Goal: Use online tool/utility: Utilize a website feature to perform a specific function

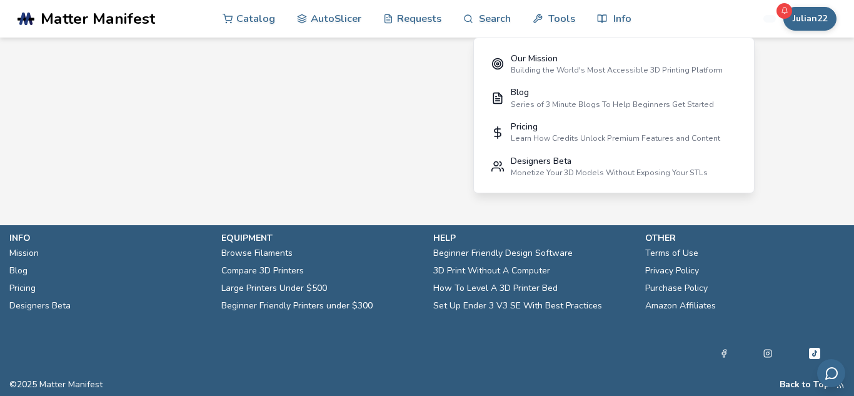
scroll to position [1092, 0]
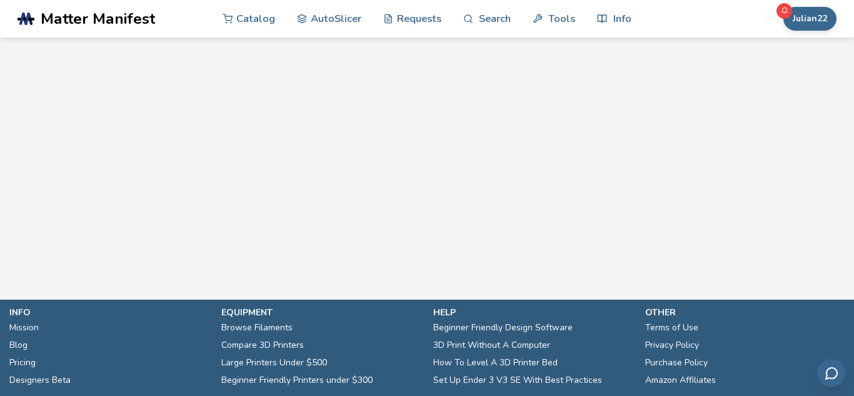
scroll to position [1017, 0]
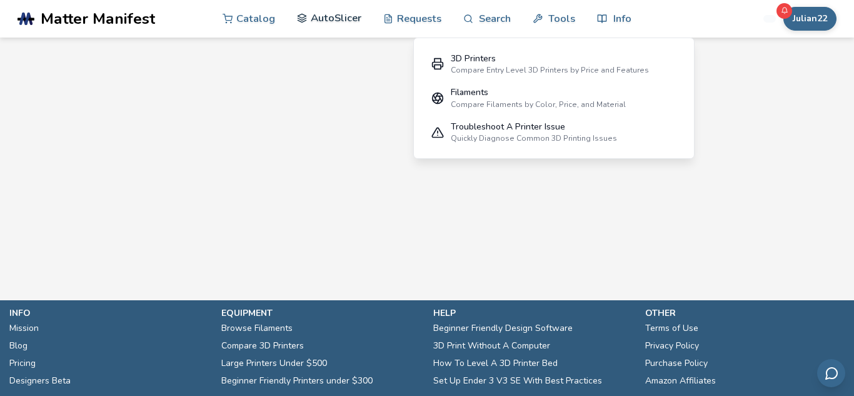
click at [327, 27] on link "AutoSlicer" at bounding box center [329, 18] width 64 height 38
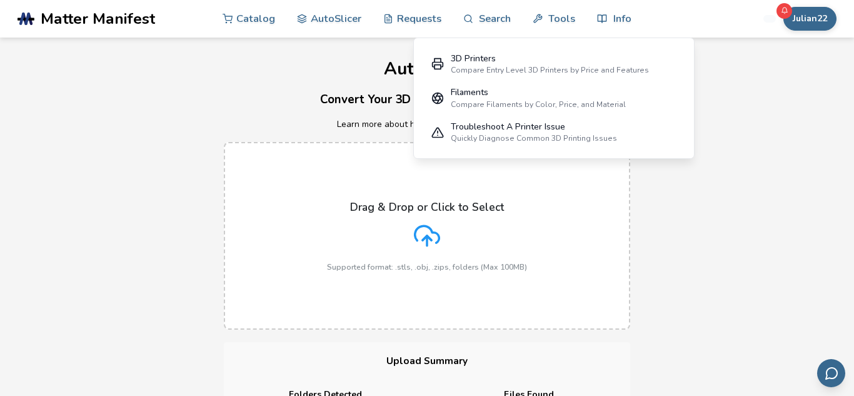
click at [828, 226] on div "Drag & Drop or Click to Select Supported format: .stls, .obj, .zips, folders (M…" at bounding box center [427, 235] width 854 height 213
click at [755, 200] on div "Drag & Drop or Click to Select Supported format: .stls, .obj, .zips, folders (M…" at bounding box center [427, 235] width 854 height 213
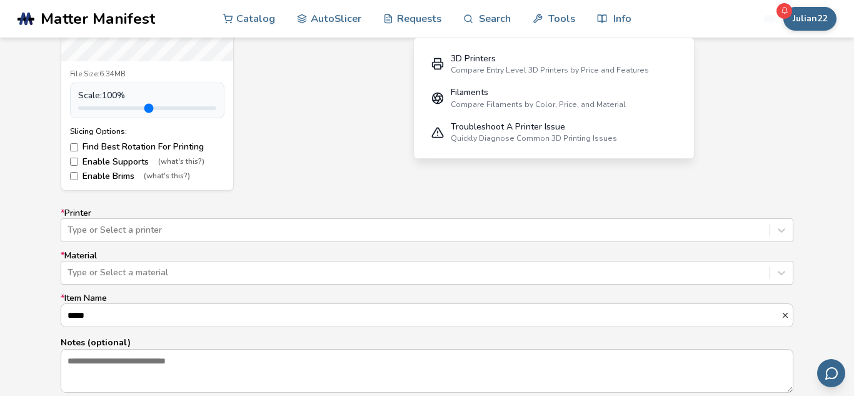
scroll to position [651, 0]
click at [783, 230] on div "Type or Select a printer" at bounding box center [427, 229] width 733 height 24
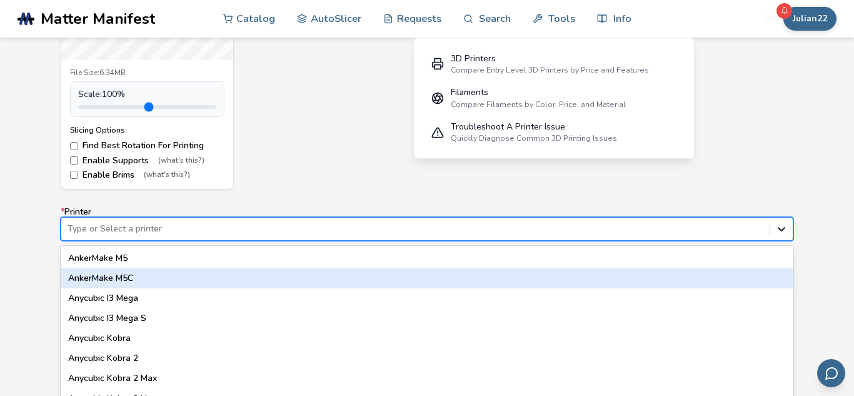
scroll to position [693, 0]
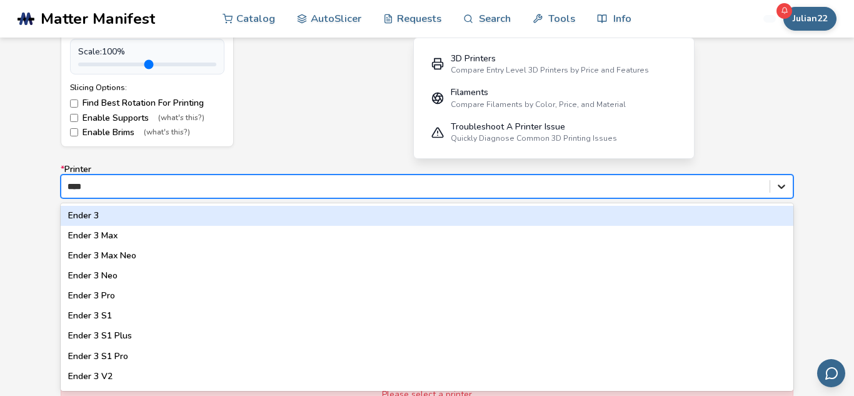
type input "*****"
click at [770, 216] on div "Ender 3" at bounding box center [427, 216] width 733 height 20
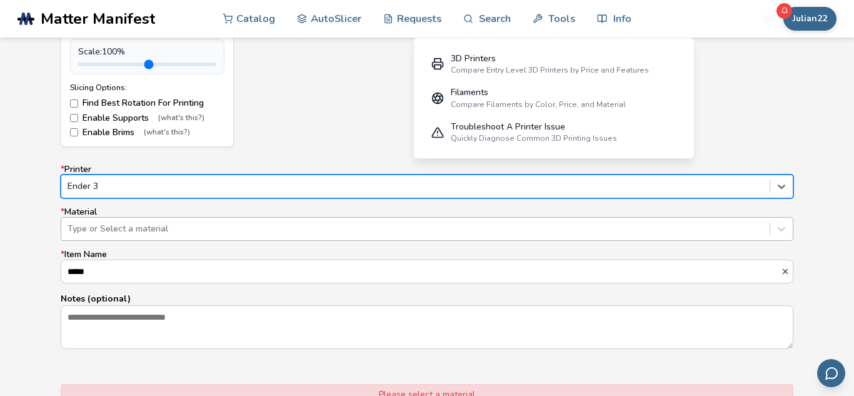
click at [769, 225] on div "Type or Select a material" at bounding box center [415, 229] width 709 height 18
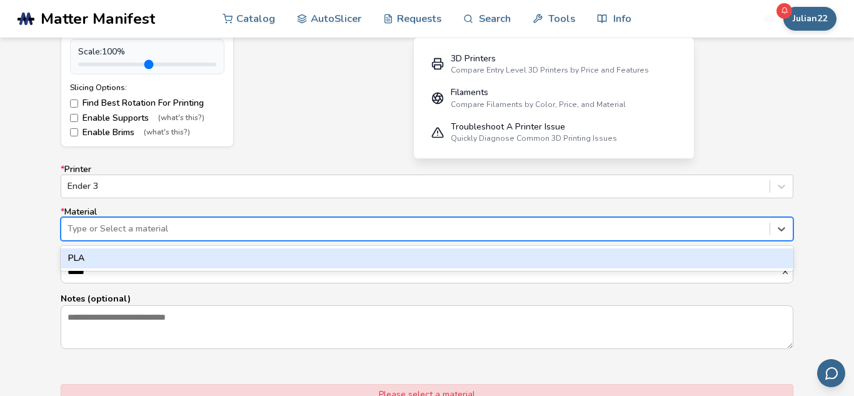
click at [745, 257] on div "PLA" at bounding box center [427, 258] width 733 height 20
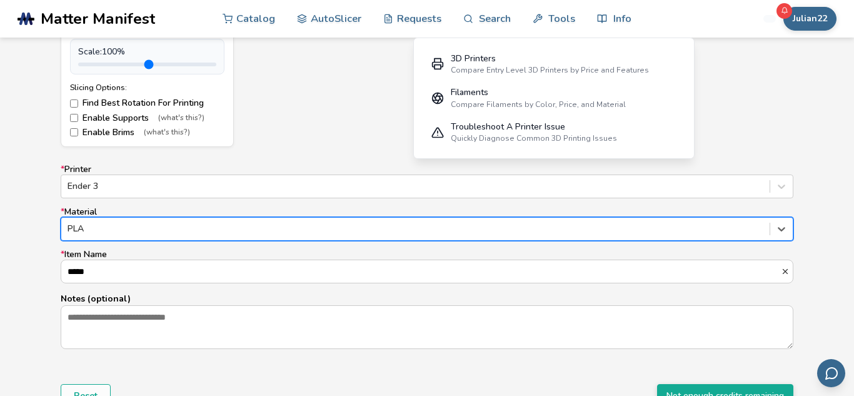
click at [741, 373] on form "Model Controls: Click and drag to rotate • Scroll to zoom • Right click and dra…" at bounding box center [427, 86] width 751 height 661
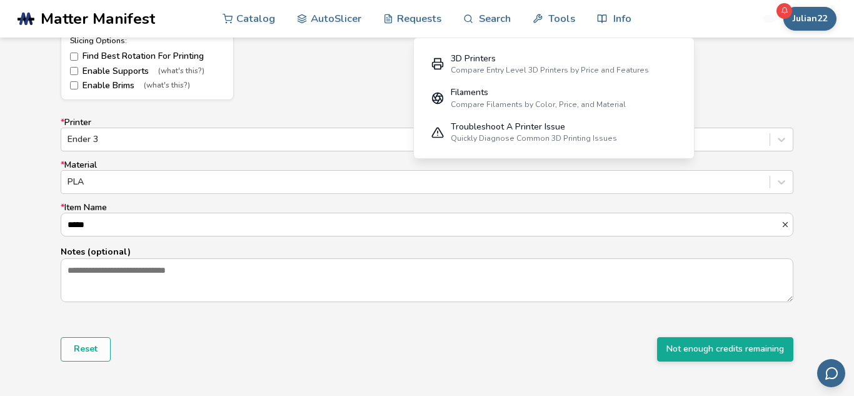
scroll to position [743, 0]
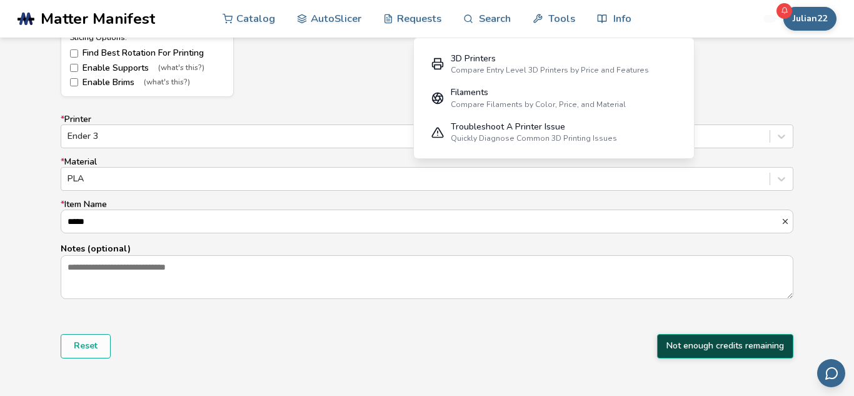
click at [764, 338] on button "Not enough credits remaining" at bounding box center [725, 346] width 136 height 24
